Goal: Communication & Community: Answer question/provide support

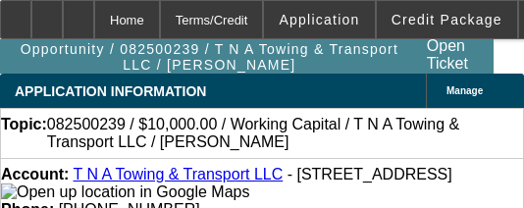
select select "0"
select select "2"
select select "0.1"
select select "1"
select select "2"
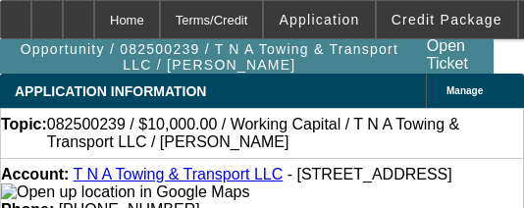
select select "4"
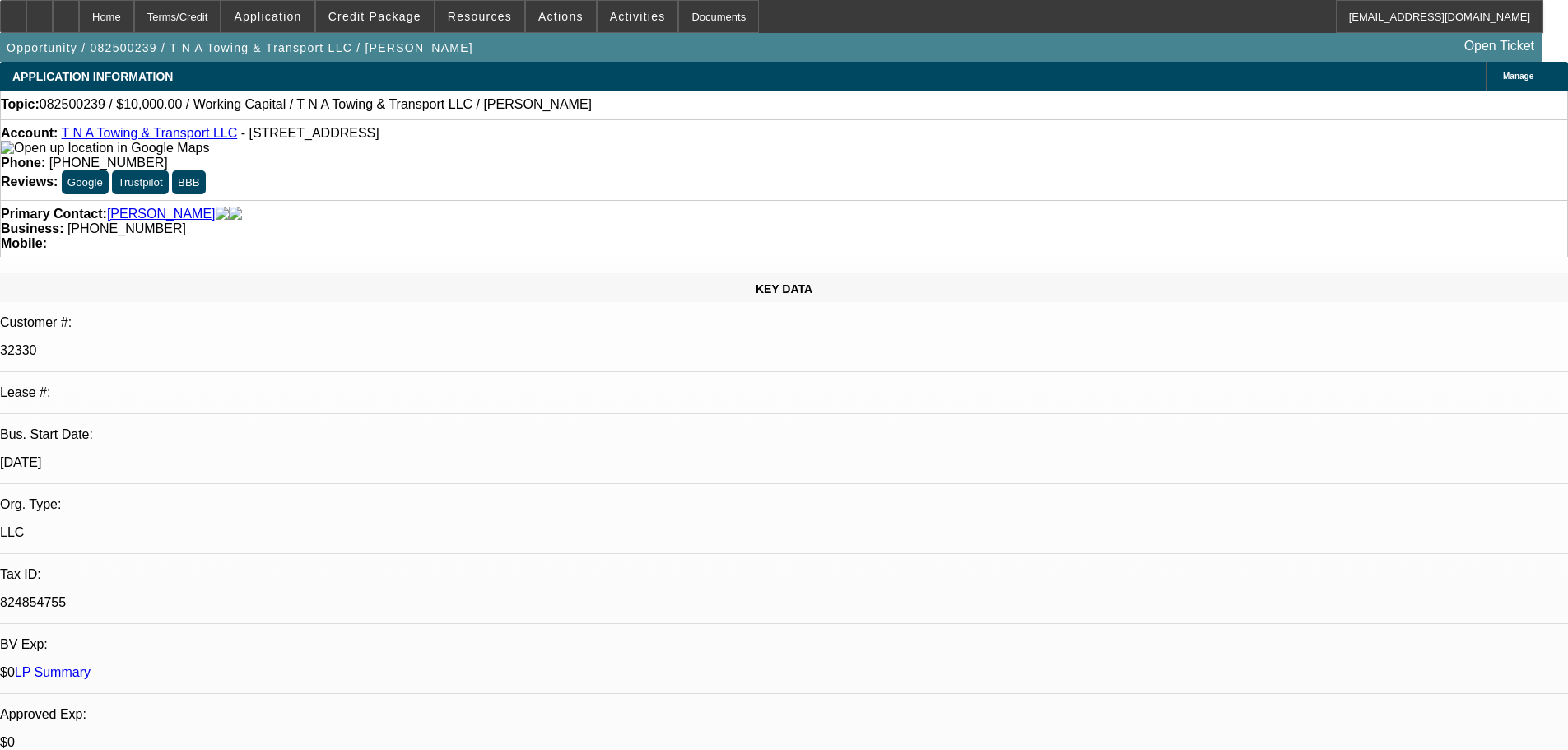
radio input "true"
type textarea "NO PAYMENT HISTORY WITH BEACON AS ALL 3 DEALS SOLD OFF"
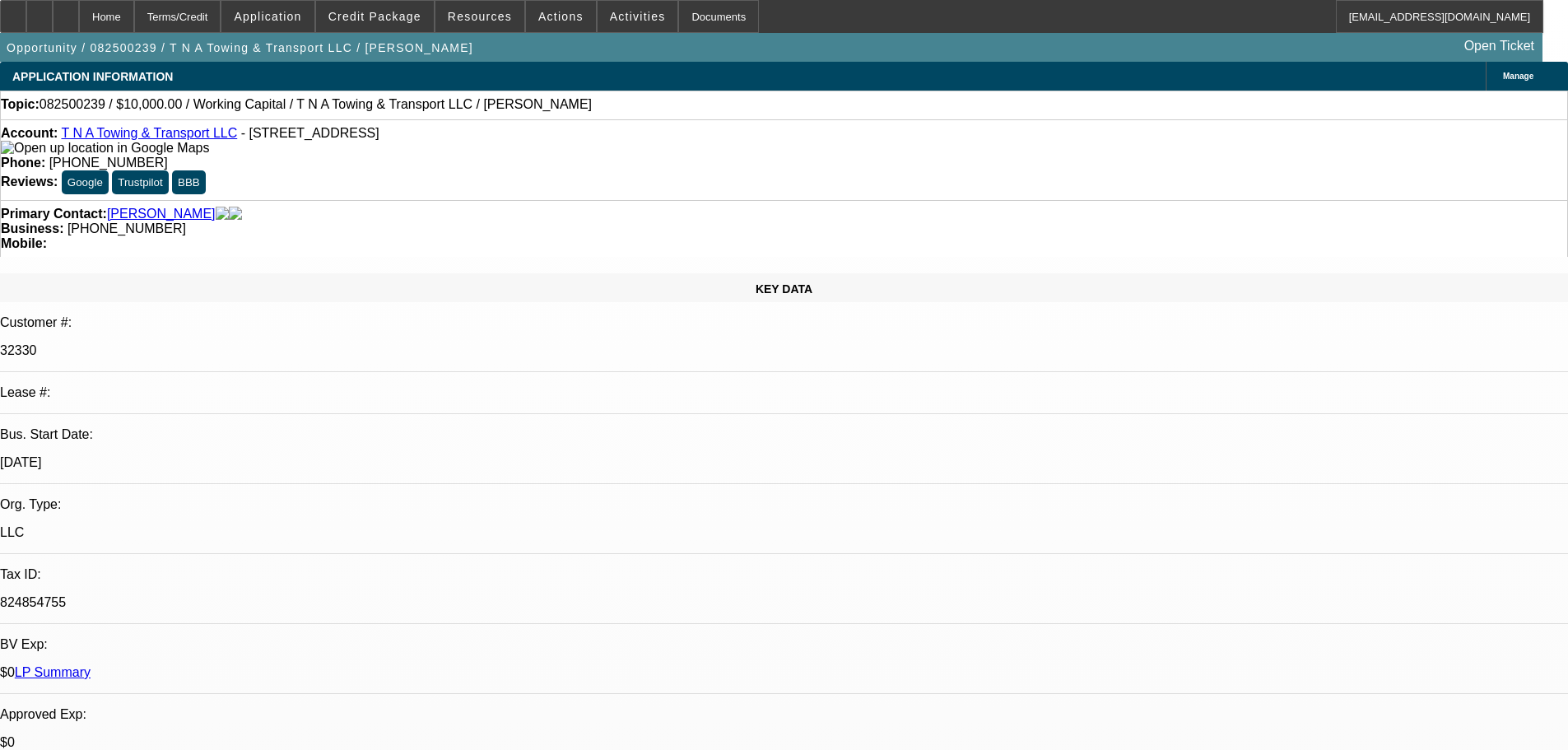
radio input "true"
